Goal: Information Seeking & Learning: Learn about a topic

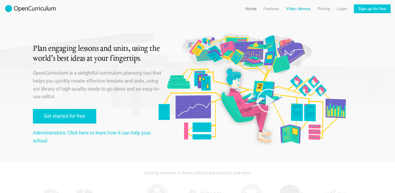
click at [301, 8] on link "Video demos" at bounding box center [298, 8] width 24 height 9
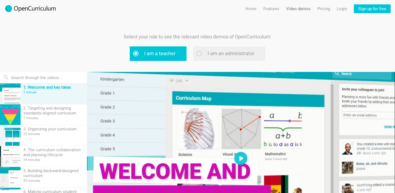
click at [205, 57] on label "I am an administrator" at bounding box center [229, 53] width 72 height 15
click at [205, 55] on input "I am an administrator" at bounding box center [206, 54] width 4 height 4
radio input "true"
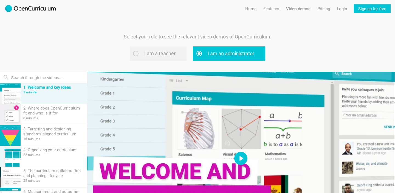
click at [243, 162] on button "Play" at bounding box center [240, 158] width 13 height 13
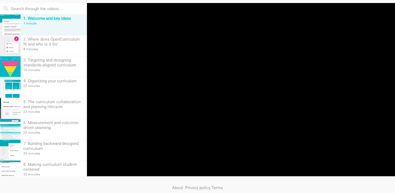
scroll to position [75, 0]
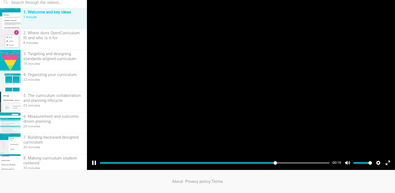
type input "76.83"
click at [229, 77] on div at bounding box center [241, 83] width 308 height 173
